Goal: Task Accomplishment & Management: Use online tool/utility

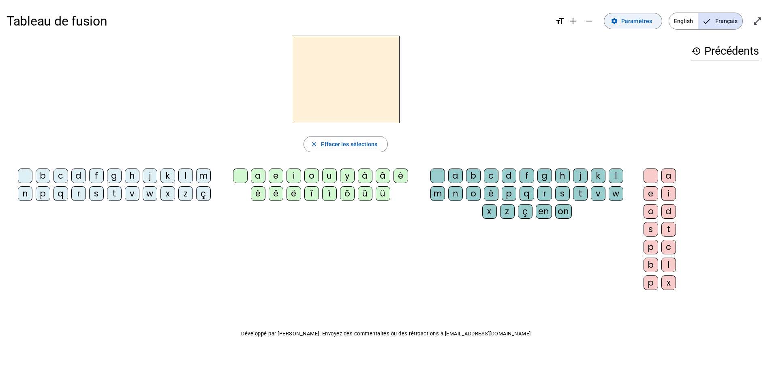
click at [638, 24] on span "Paramètres" at bounding box center [636, 21] width 31 height 10
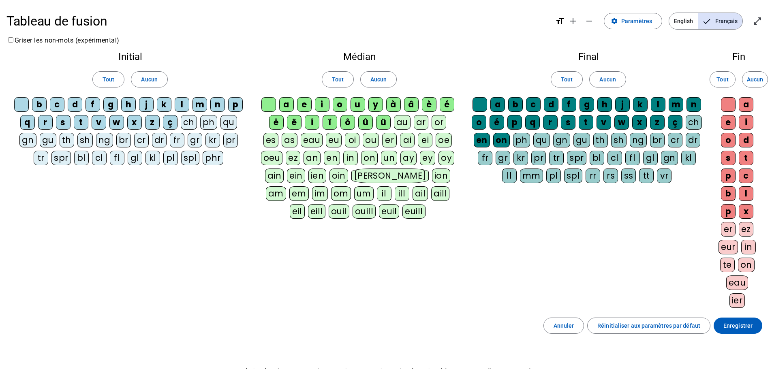
click at [101, 159] on div "cl" at bounding box center [99, 158] width 15 height 15
click at [738, 323] on span "Enregistrer" at bounding box center [738, 326] width 29 height 10
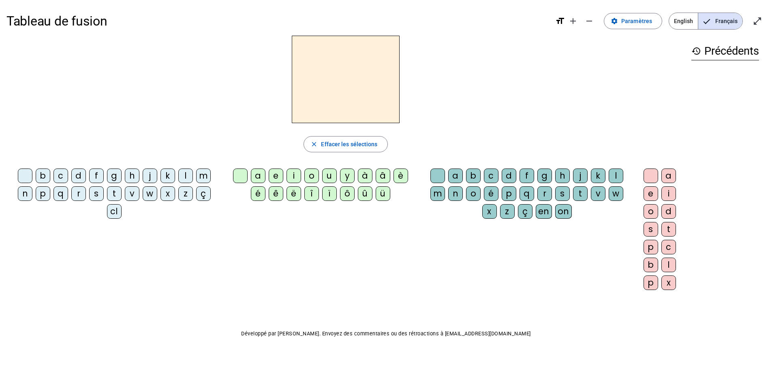
click at [117, 212] on div "cl" at bounding box center [114, 211] width 15 height 15
click at [261, 176] on div "a" at bounding box center [258, 176] width 15 height 15
click at [438, 194] on div "m" at bounding box center [437, 193] width 15 height 15
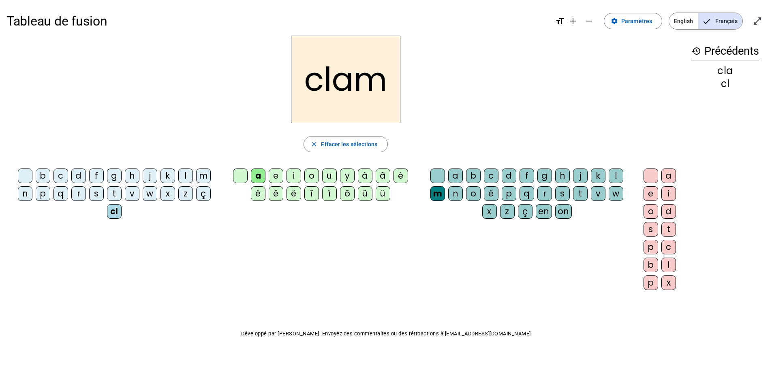
click at [649, 195] on div "e" at bounding box center [651, 193] width 15 height 15
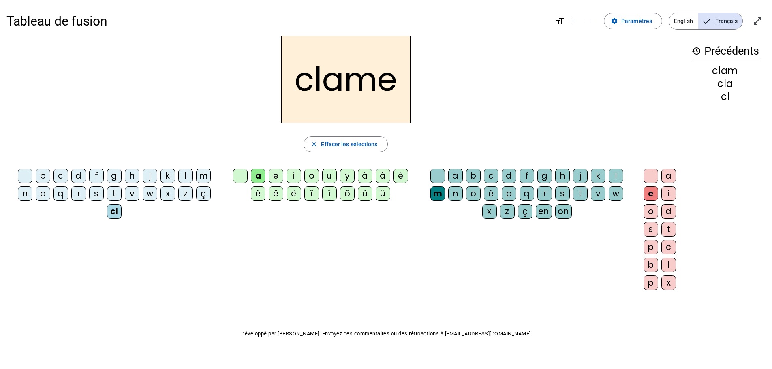
click at [113, 212] on div "cl" at bounding box center [114, 211] width 15 height 15
click at [26, 175] on div at bounding box center [25, 176] width 15 height 15
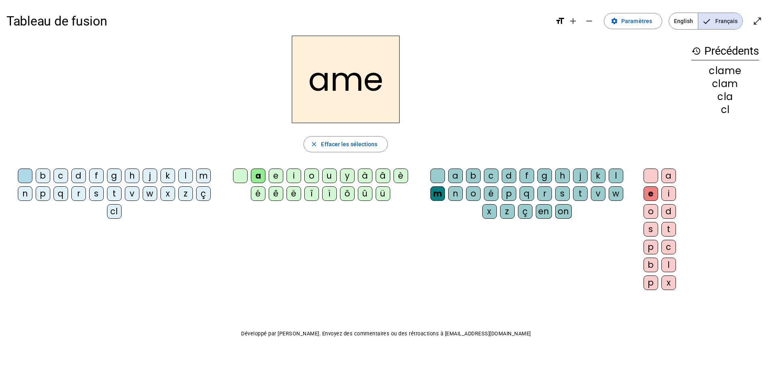
click at [186, 177] on div "l" at bounding box center [185, 176] width 15 height 15
click at [80, 174] on div "d" at bounding box center [78, 176] width 15 height 15
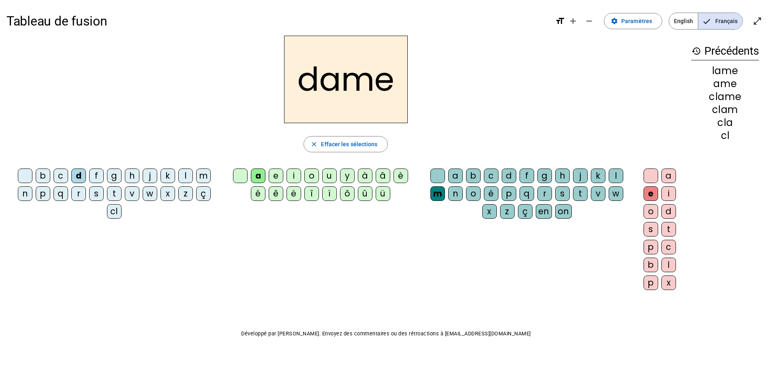
click at [61, 176] on div "c" at bounding box center [61, 176] width 15 height 15
click at [456, 194] on div "n" at bounding box center [455, 193] width 15 height 15
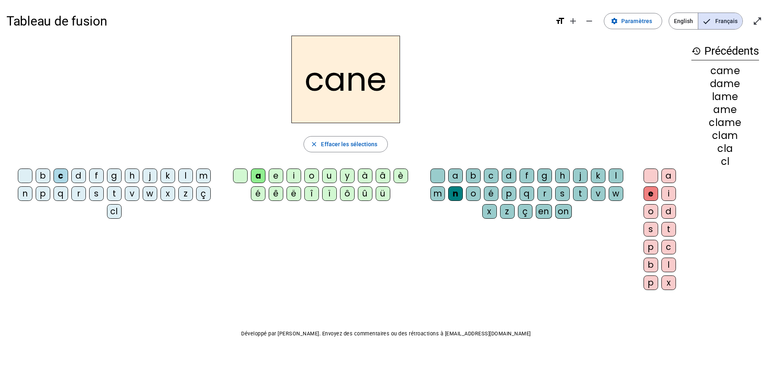
click at [545, 177] on div "g" at bounding box center [544, 176] width 15 height 15
click at [42, 194] on div "p" at bounding box center [43, 193] width 15 height 15
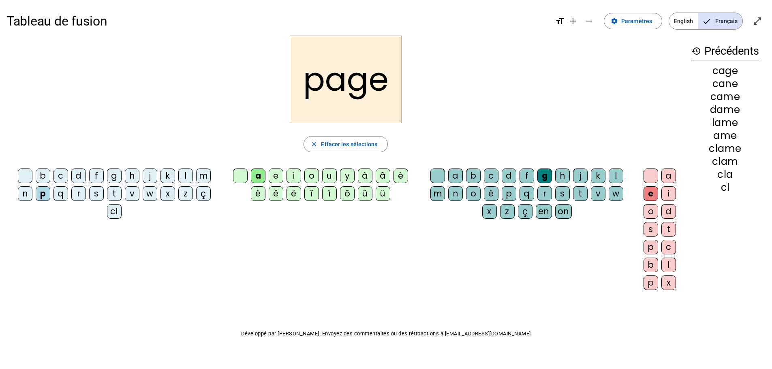
click at [95, 196] on div "s" at bounding box center [96, 193] width 15 height 15
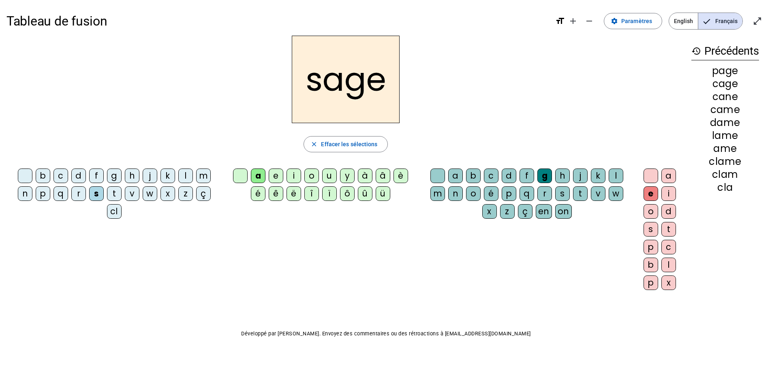
click at [203, 174] on div "m" at bounding box center [203, 176] width 15 height 15
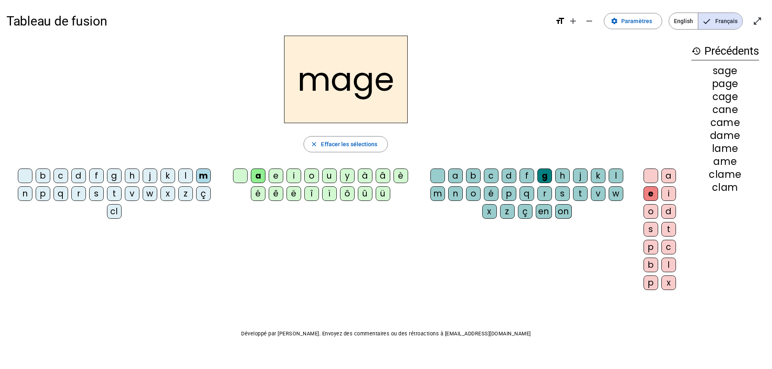
click at [329, 176] on div "u" at bounding box center [329, 176] width 15 height 15
click at [184, 176] on div "l" at bounding box center [185, 176] width 15 height 15
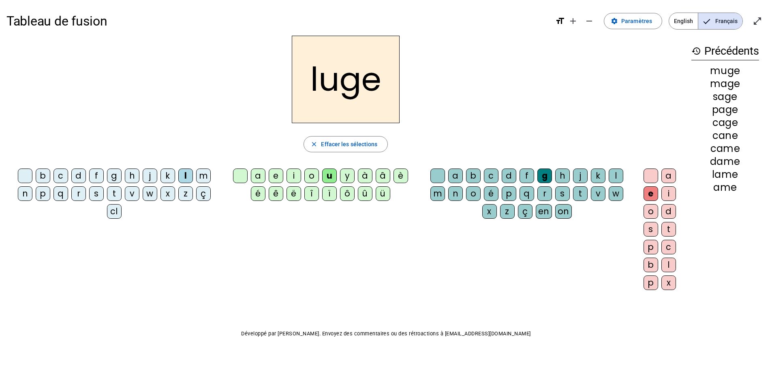
click at [456, 191] on div "n" at bounding box center [455, 193] width 15 height 15
